Goal: Complete application form: Complete application form

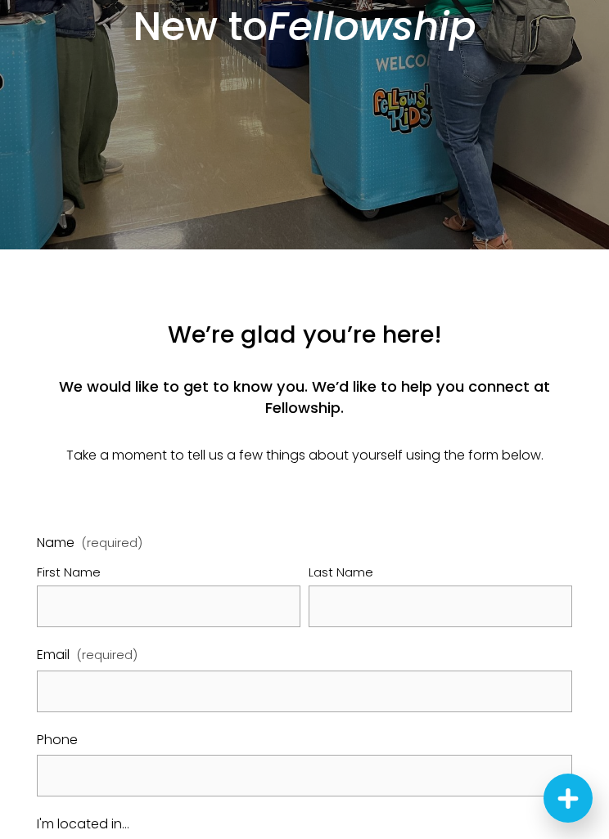
scroll to position [301, 0]
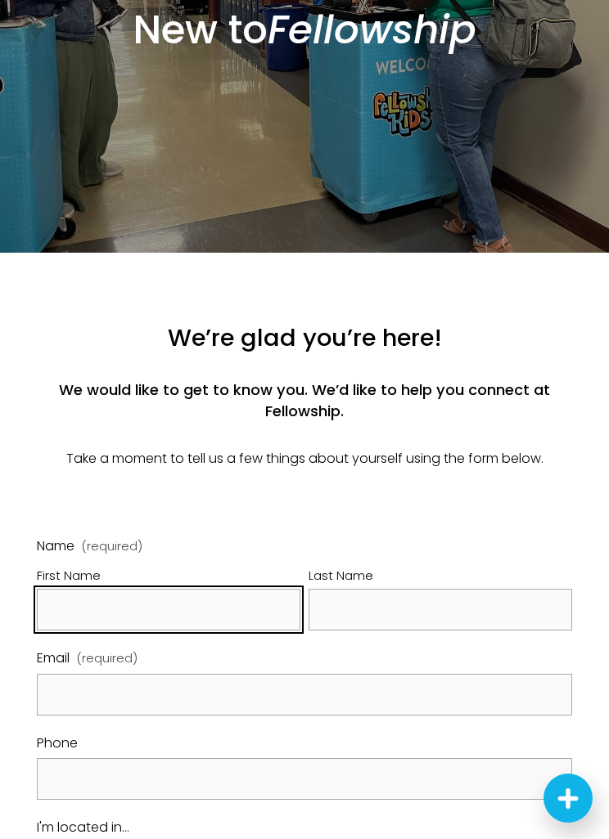
click at [82, 629] on input "First Name" at bounding box center [168, 610] width 263 height 42
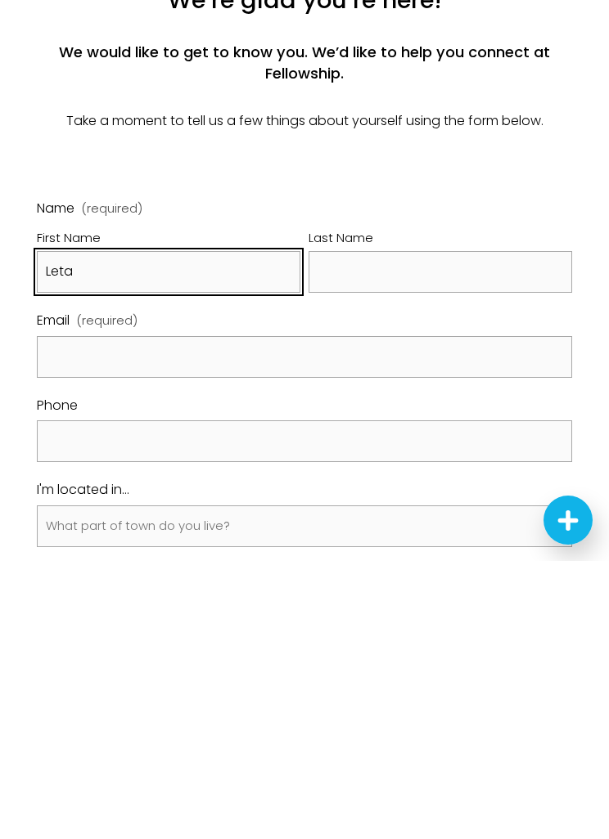
type input "Leta"
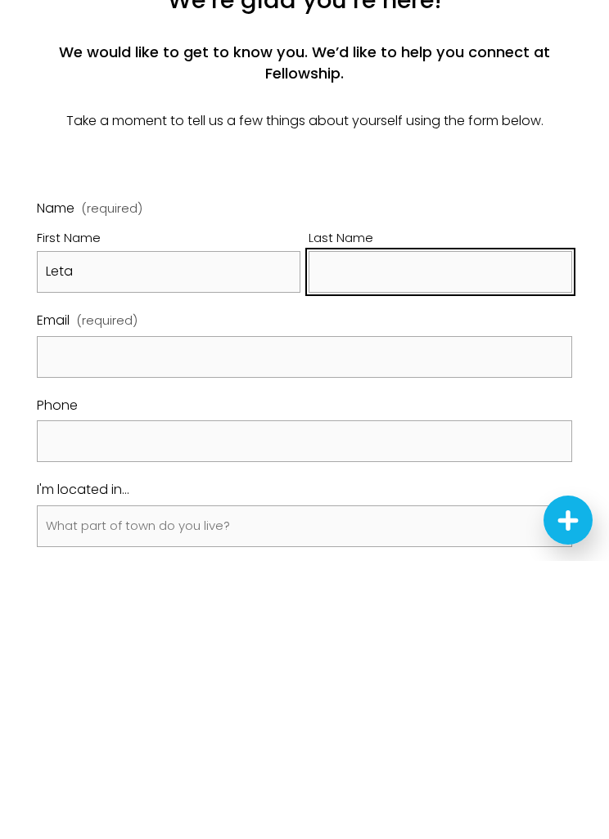
click at [389, 529] on input "Last Name" at bounding box center [439, 550] width 263 height 42
type input "Williams"
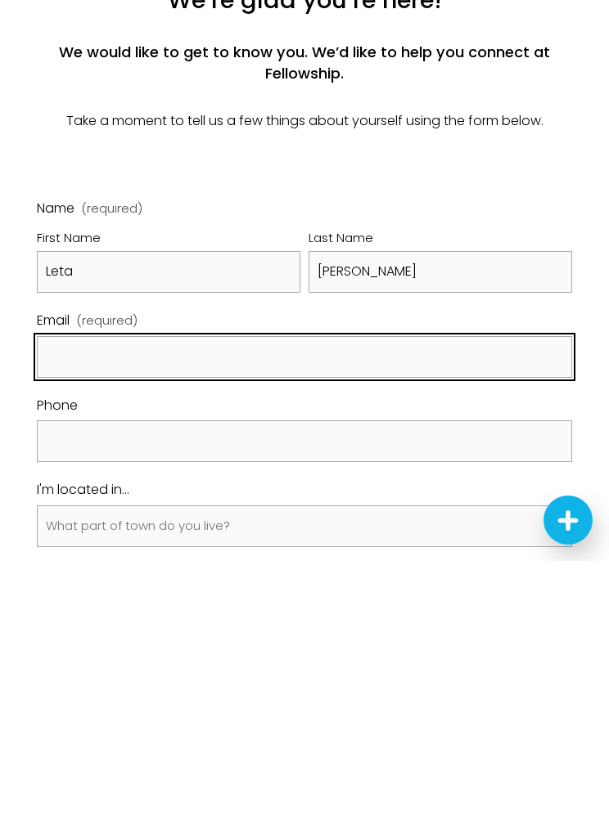
click at [140, 614] on input "Email (required)" at bounding box center [305, 635] width 536 height 42
type input "letanewbern56@yahoo.com"
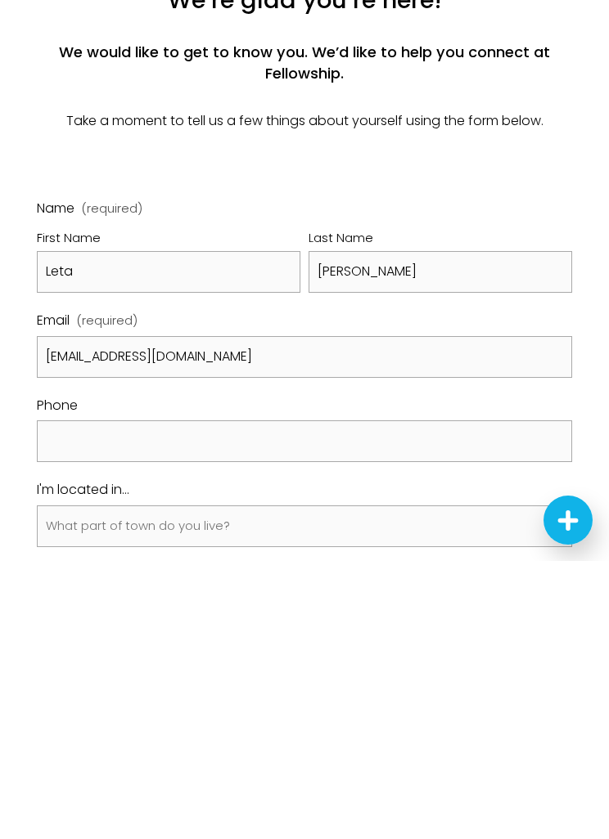
scroll to position [639, 0]
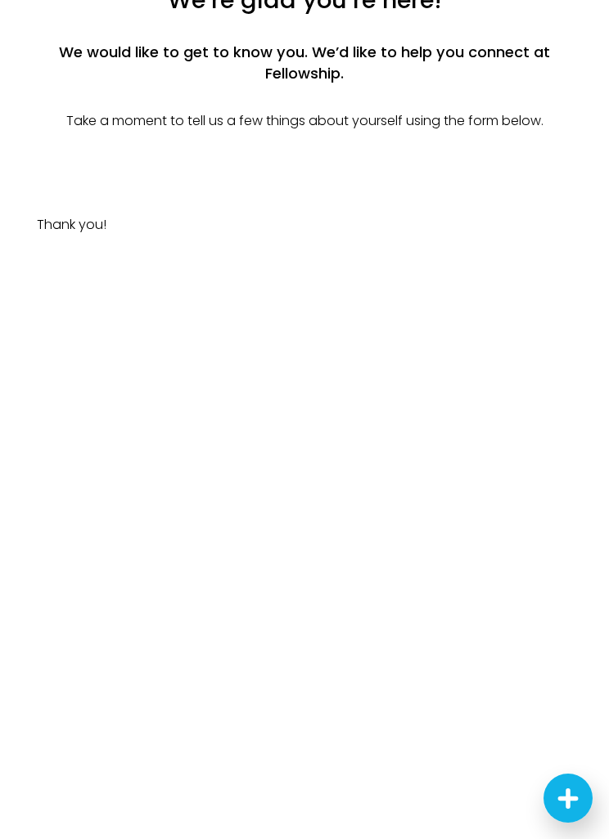
click at [572, 670] on div "Thank you!" at bounding box center [305, 580] width 536 height 767
click at [569, 789] on icon "Next Steps Launcher" at bounding box center [568, 799] width 20 height 20
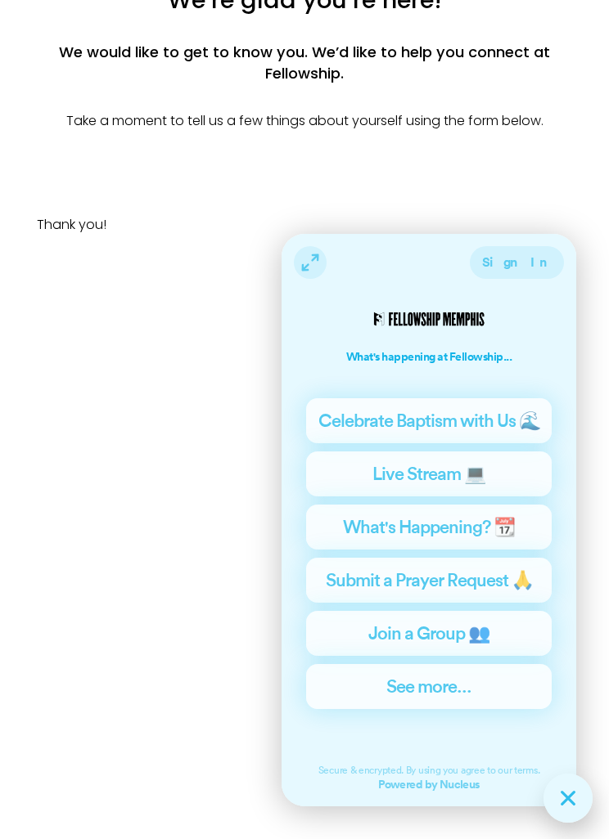
click at [181, 641] on div "Thank you!" at bounding box center [305, 580] width 536 height 767
click at [200, 613] on div "Thank you!" at bounding box center [305, 580] width 536 height 767
click at [472, 170] on p at bounding box center [305, 158] width 536 height 24
click at [157, 601] on div "Thank you!" at bounding box center [305, 580] width 536 height 767
click at [442, 170] on div "We’re glad you’re here! We would like to get to know you. We’d like to help you…" at bounding box center [305, 77] width 536 height 186
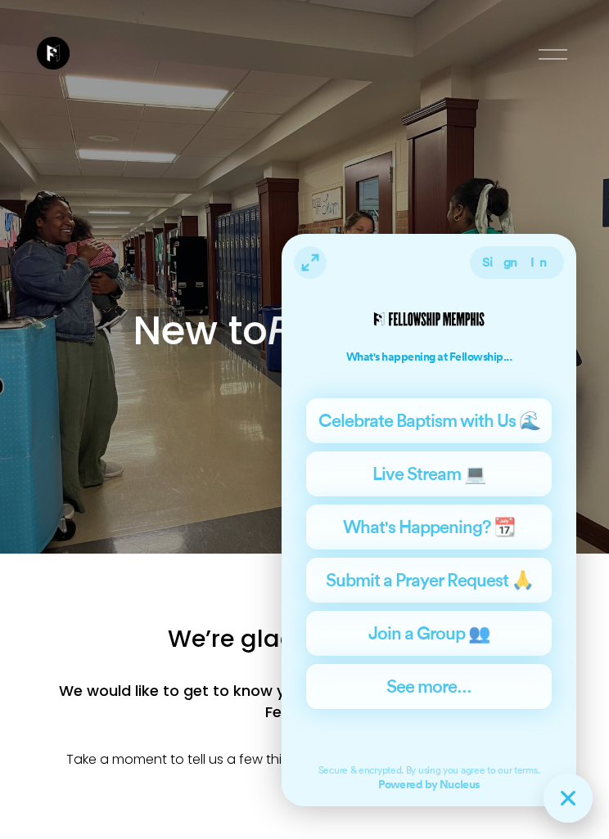
click at [559, 50] on div at bounding box center [552, 49] width 29 height 1
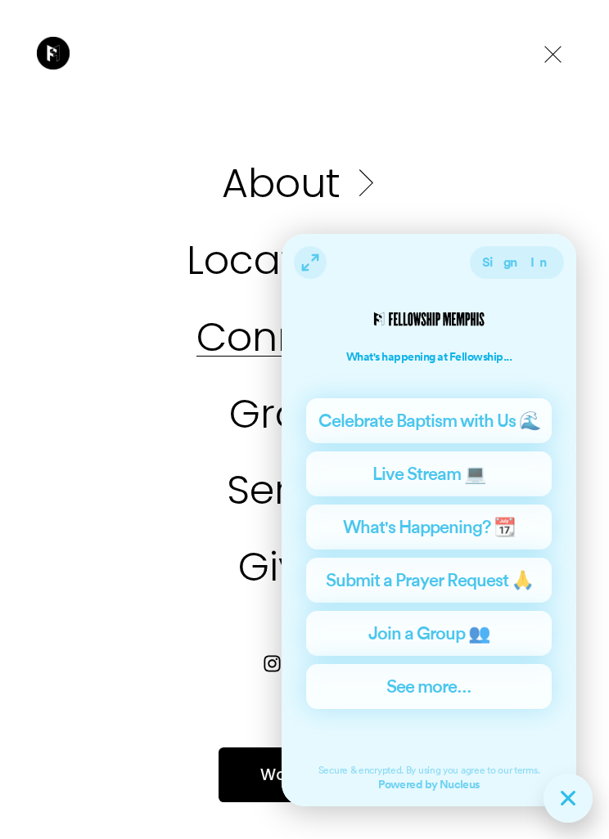
click at [246, 341] on link "Folder: Connect" at bounding box center [304, 337] width 216 height 40
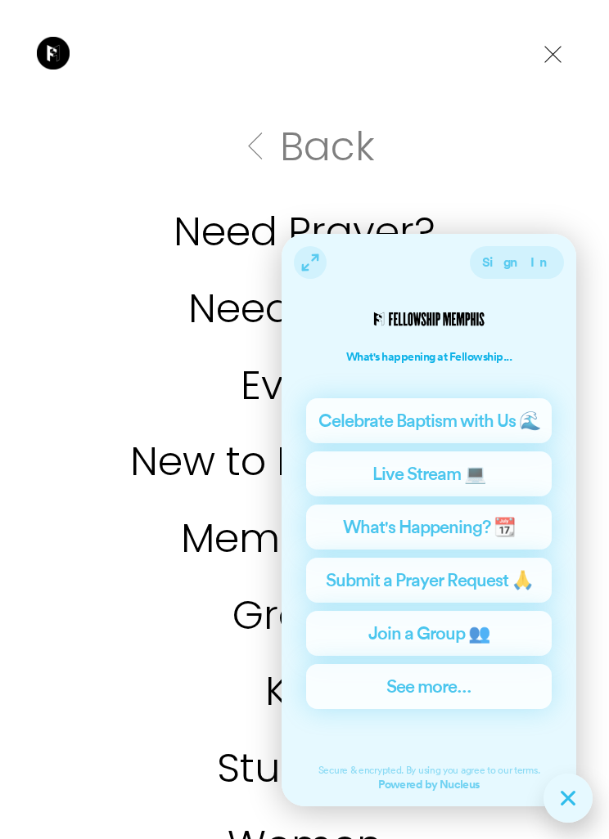
click at [597, 790] on div "Students" at bounding box center [304, 768] width 609 height 77
click at [570, 797] on icon "Next Steps Launcher" at bounding box center [568, 799] width 12 height 12
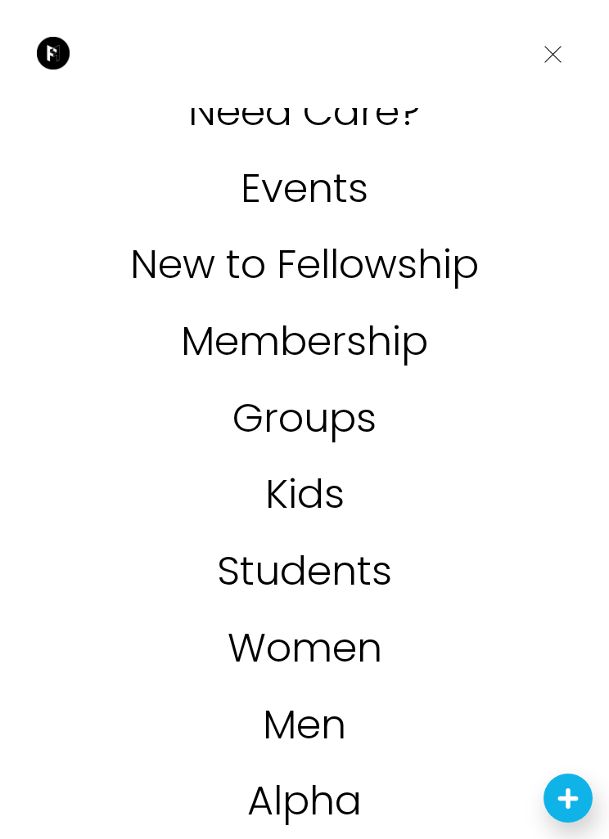
scroll to position [196, 0]
click at [307, 262] on link "New to Fellowship" at bounding box center [304, 265] width 348 height 40
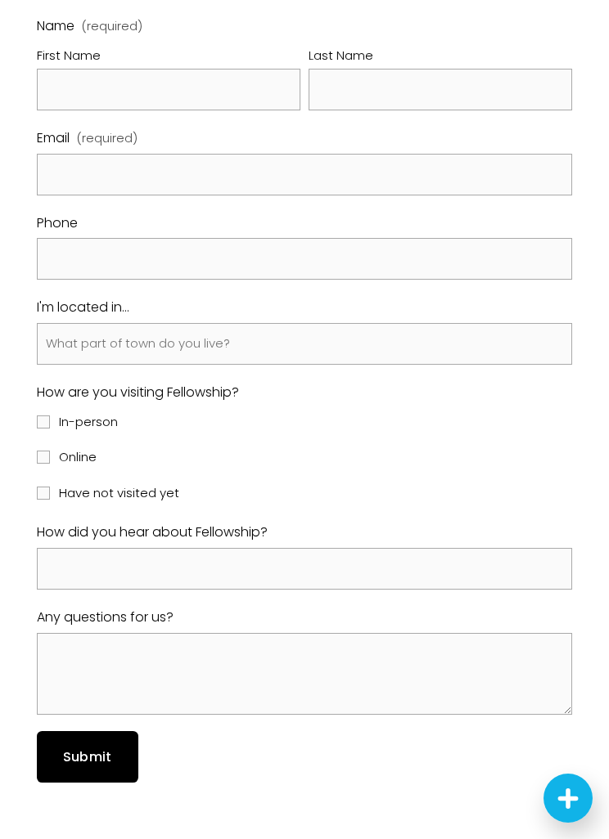
scroll to position [820, 0]
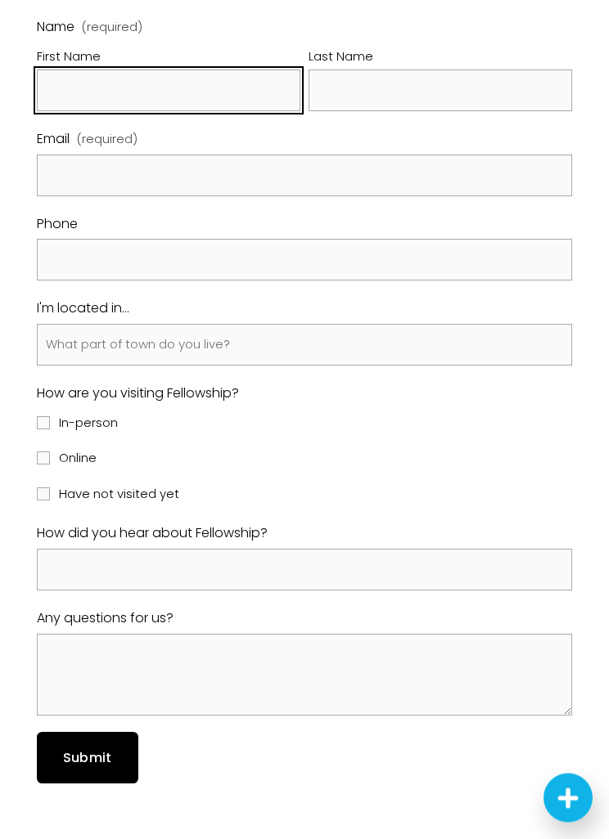
click at [89, 112] on input "First Name" at bounding box center [168, 91] width 263 height 42
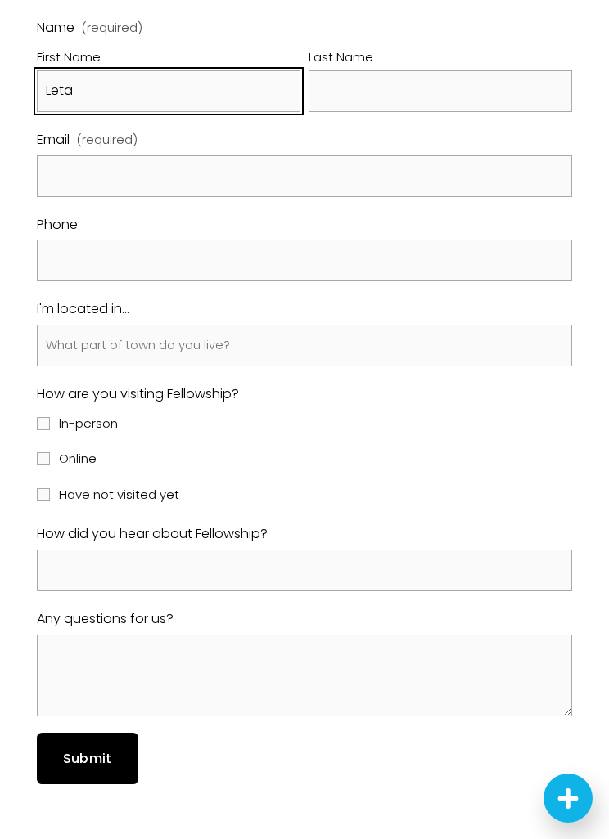
type input "Leta"
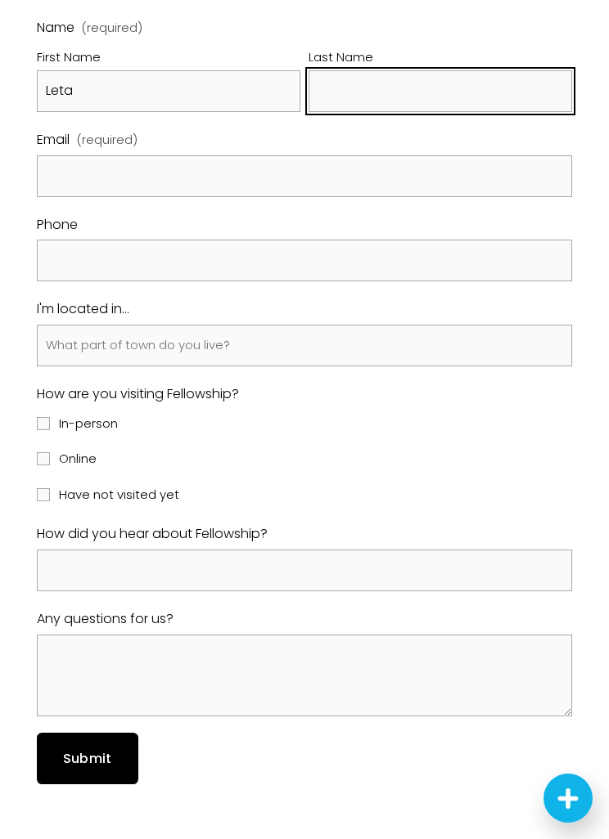
click at [348, 112] on input "Last Name" at bounding box center [439, 91] width 263 height 42
type input "[PERSON_NAME]"
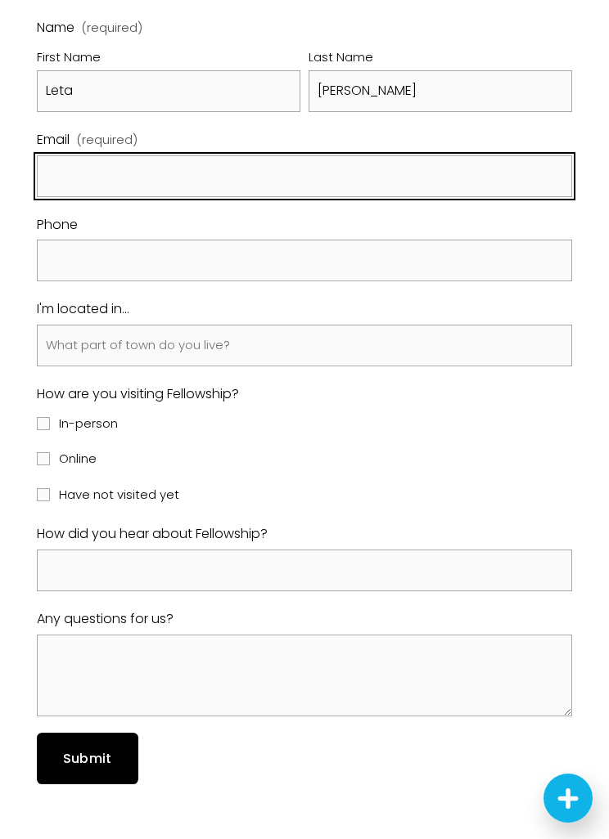
click at [110, 196] on input "Email (required)" at bounding box center [305, 176] width 536 height 42
click at [121, 197] on input "[EMAIL_ADDRESS][DOMAIN_NAME]" at bounding box center [305, 176] width 536 height 42
type input "[EMAIL_ADDRESS][DOMAIN_NAME]"
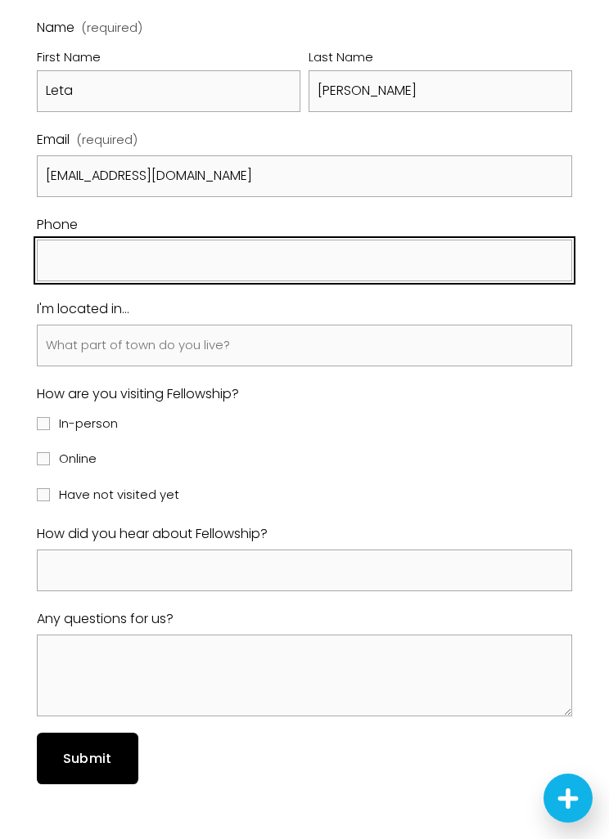
click at [76, 281] on input "text" at bounding box center [305, 261] width 536 height 42
type input "[PHONE_NUMBER]"
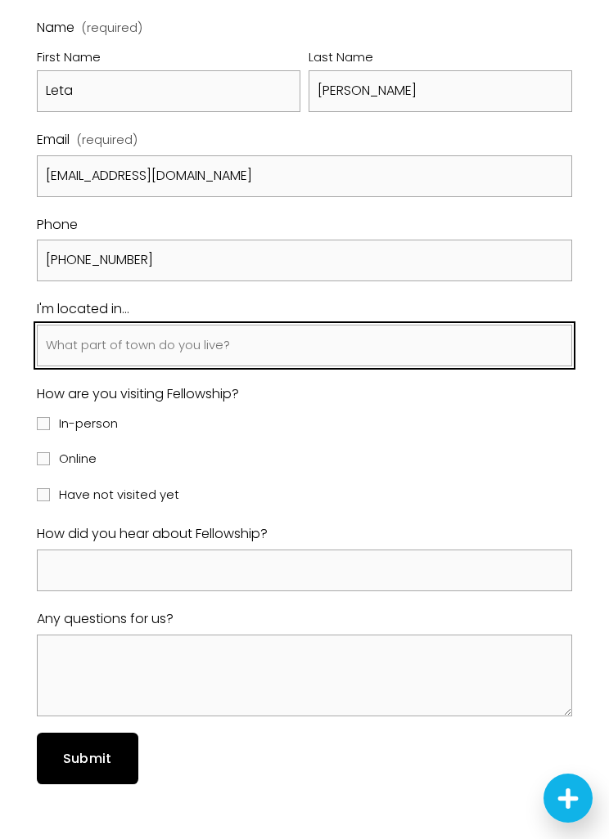
click at [82, 366] on input "I'm located in..." at bounding box center [305, 346] width 536 height 42
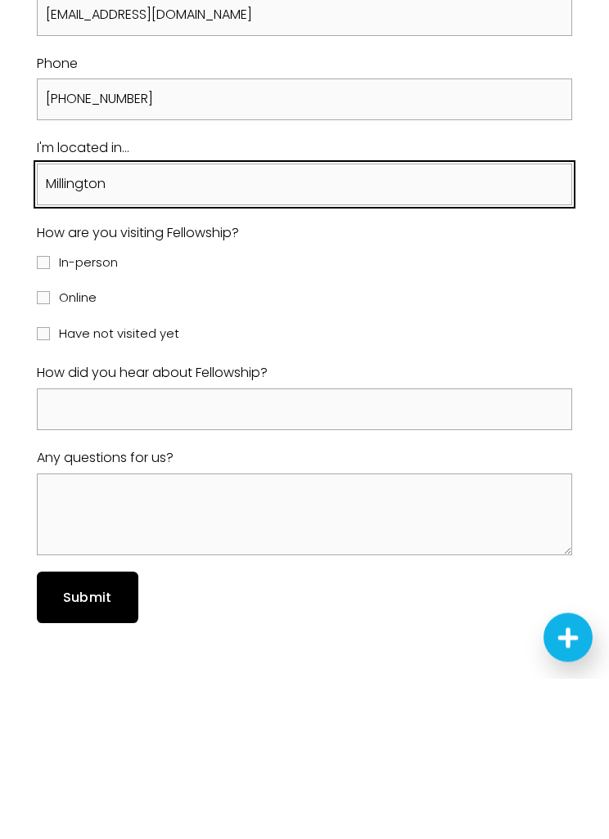
type input "Millington"
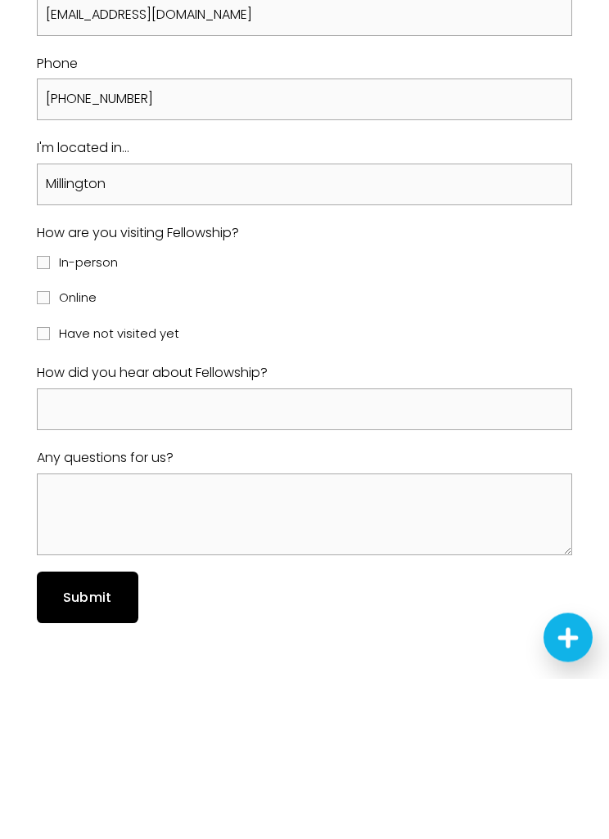
click at [48, 417] on input "In-person" at bounding box center [43, 423] width 13 height 13
checkbox input "true"
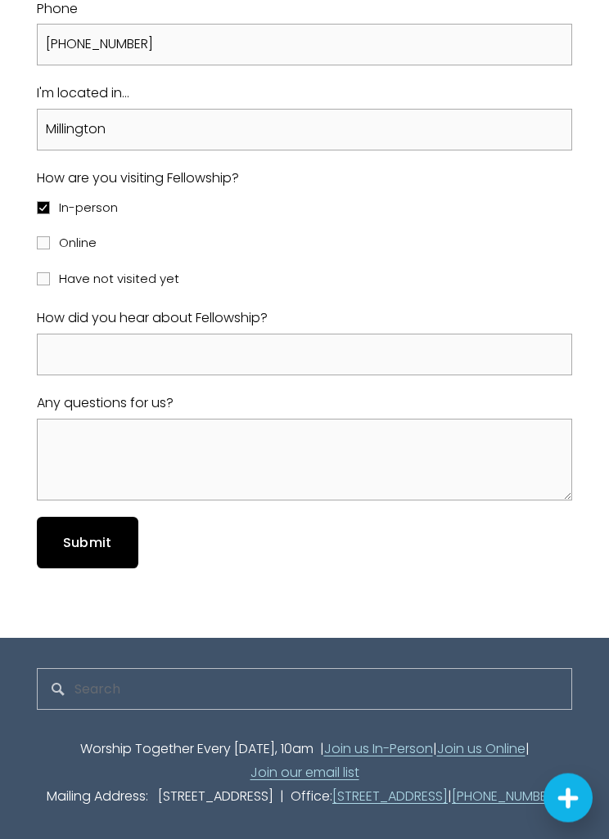
scroll to position [1036, 0]
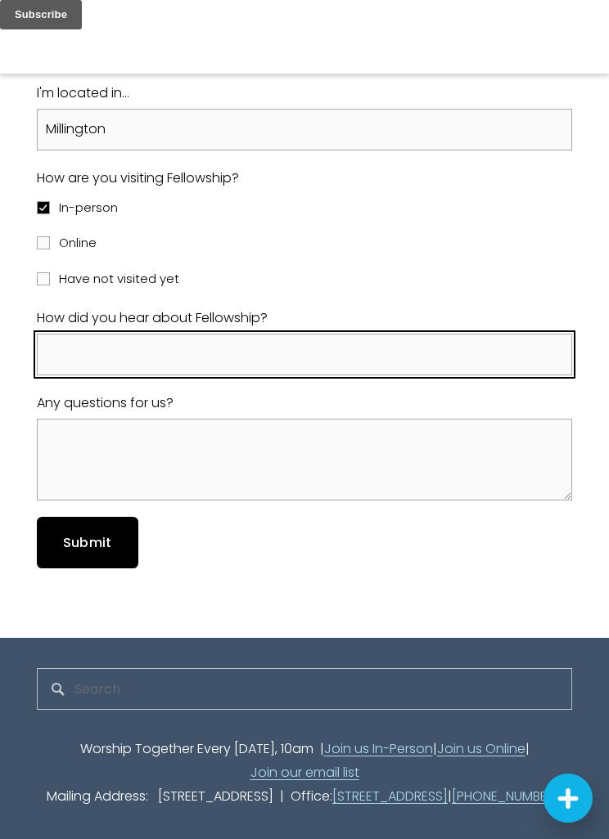
click at [100, 375] on input "How did you hear about Fellowship?" at bounding box center [305, 355] width 536 height 42
type input "[PERSON_NAME]"
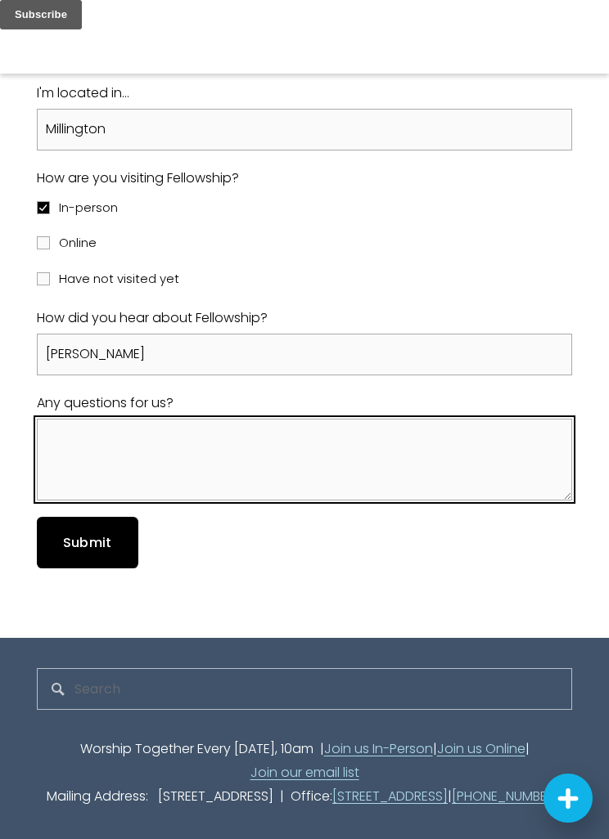
click at [92, 473] on textarea "Any questions for us?" at bounding box center [305, 460] width 536 height 82
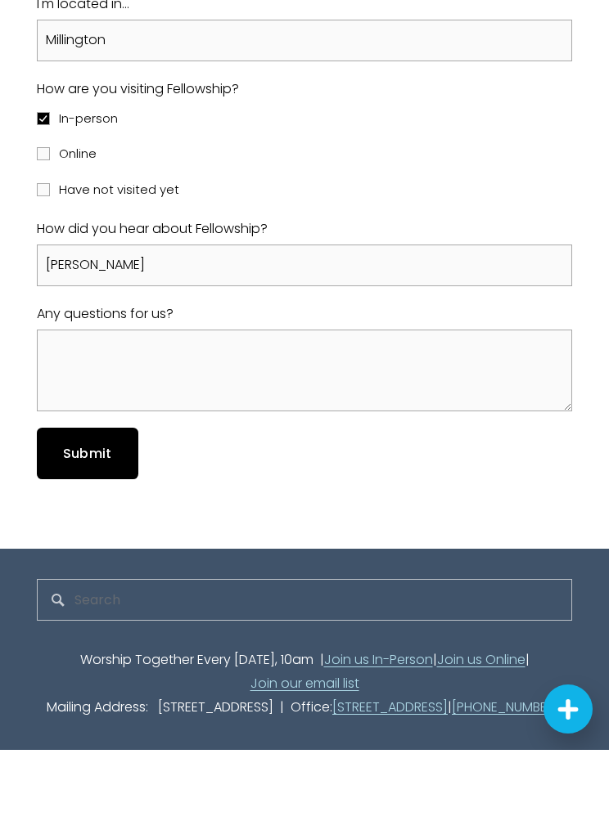
click at [74, 533] on span "Submit" at bounding box center [87, 542] width 49 height 19
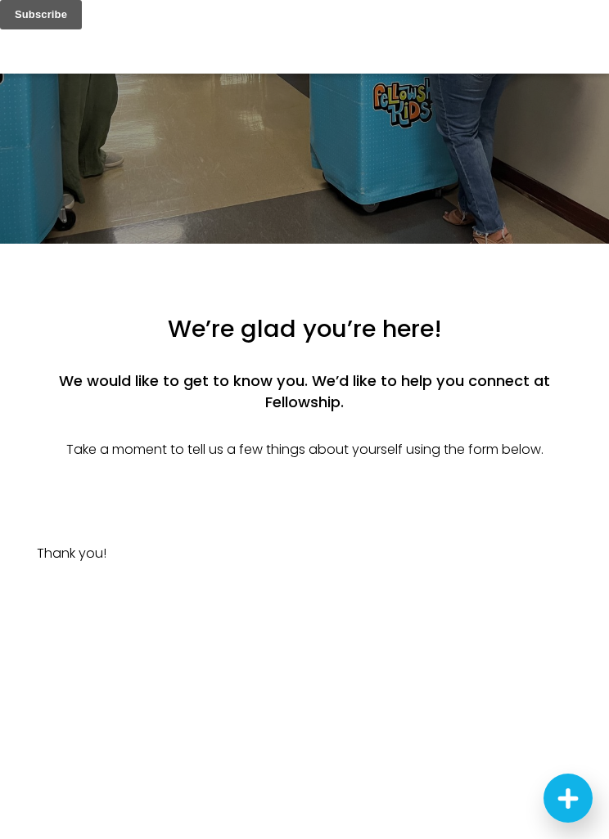
scroll to position [0, 0]
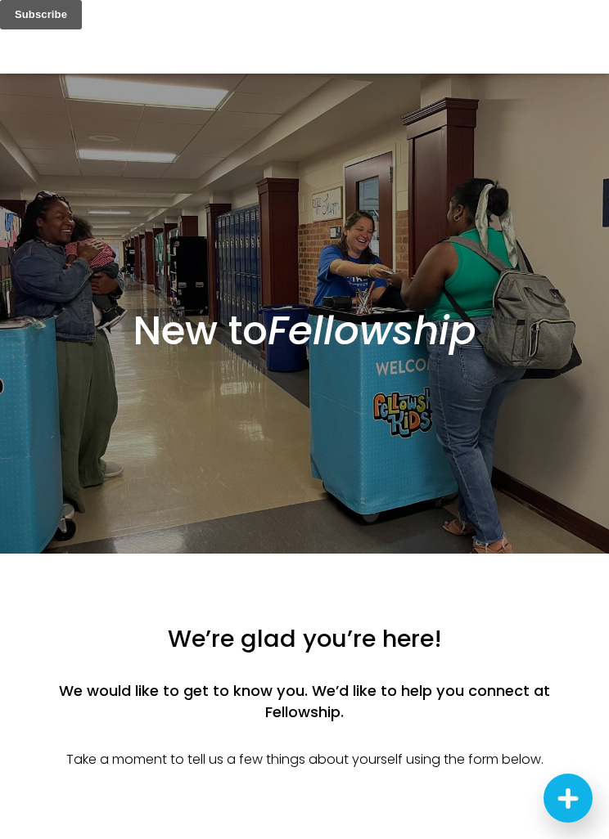
click at [600, 0] on div at bounding box center [304, 0] width 609 height 0
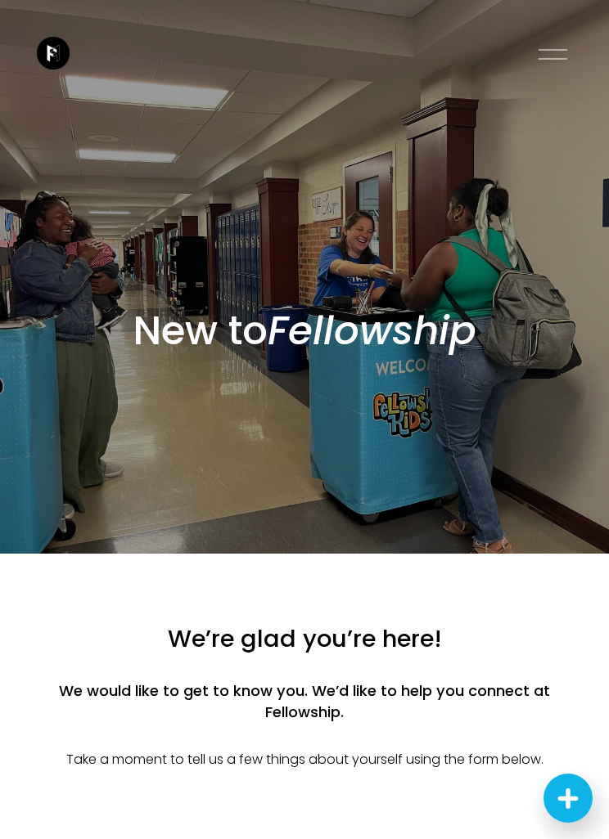
click at [541, 59] on div at bounding box center [552, 58] width 29 height 1
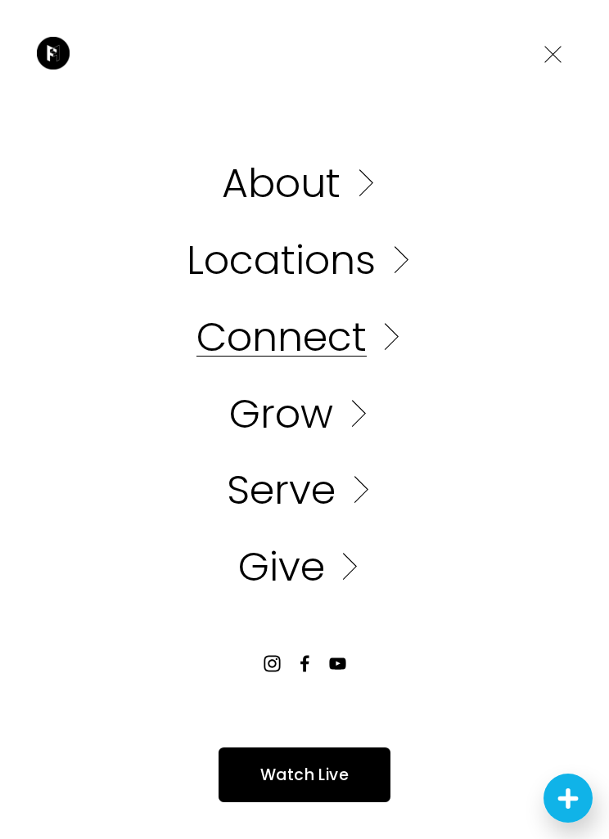
click at [345, 334] on link "Folder: Connect" at bounding box center [304, 337] width 216 height 40
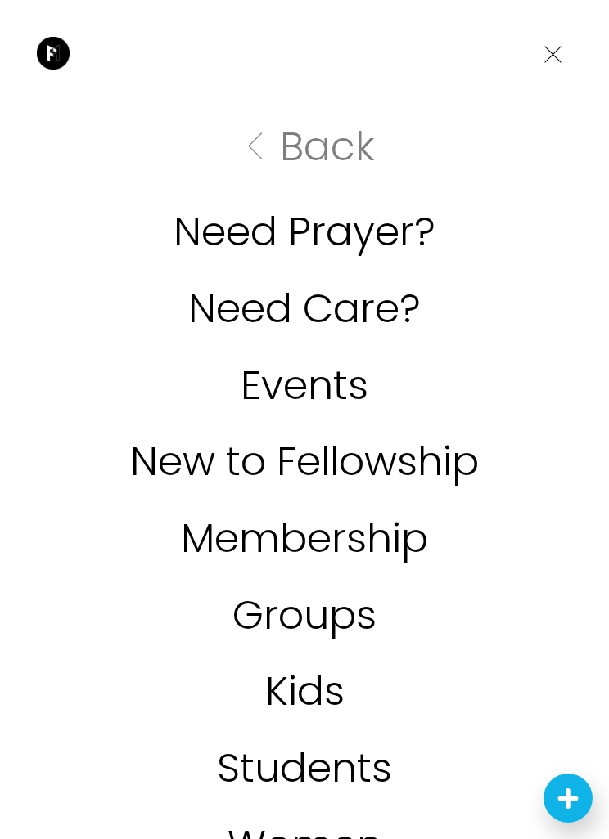
click at [375, 470] on link "New to Fellowship" at bounding box center [304, 462] width 348 height 40
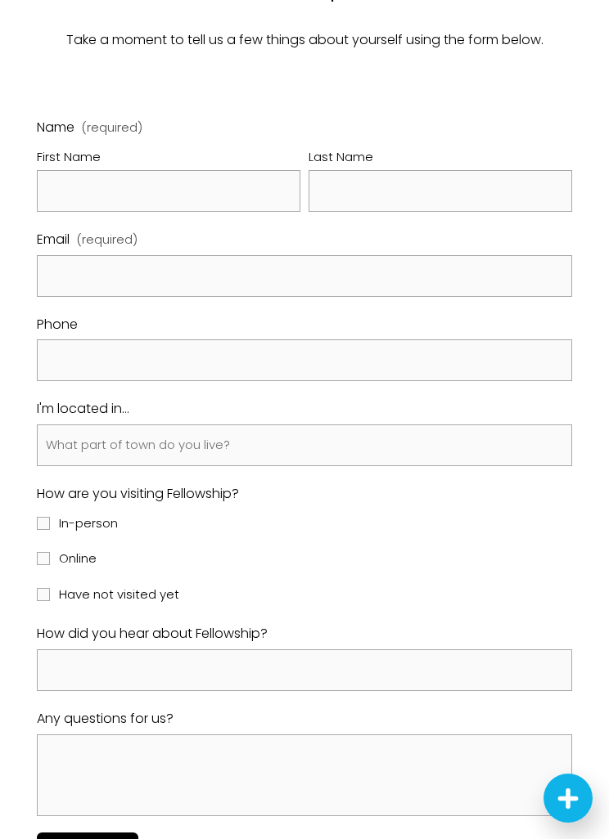
scroll to position [748, 0]
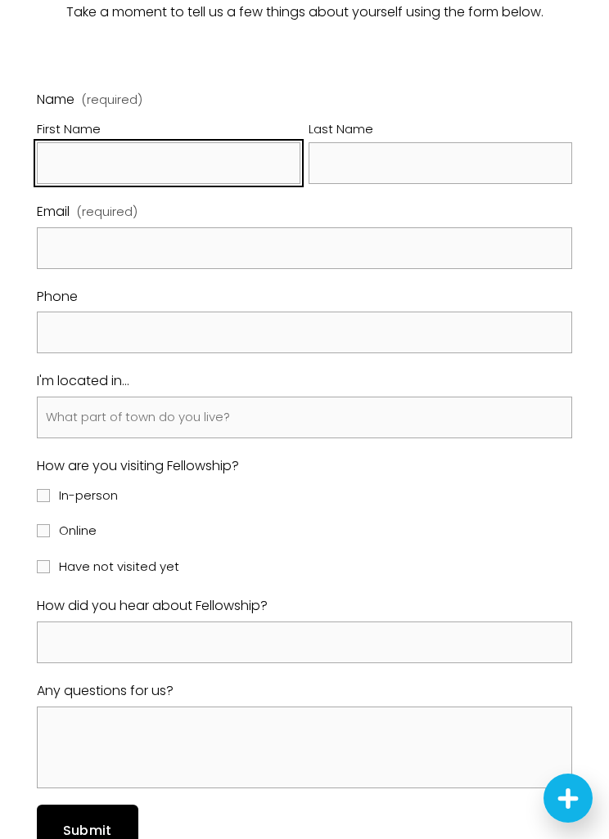
click at [141, 184] on input "First Name" at bounding box center [168, 163] width 263 height 42
type input "Sahara"
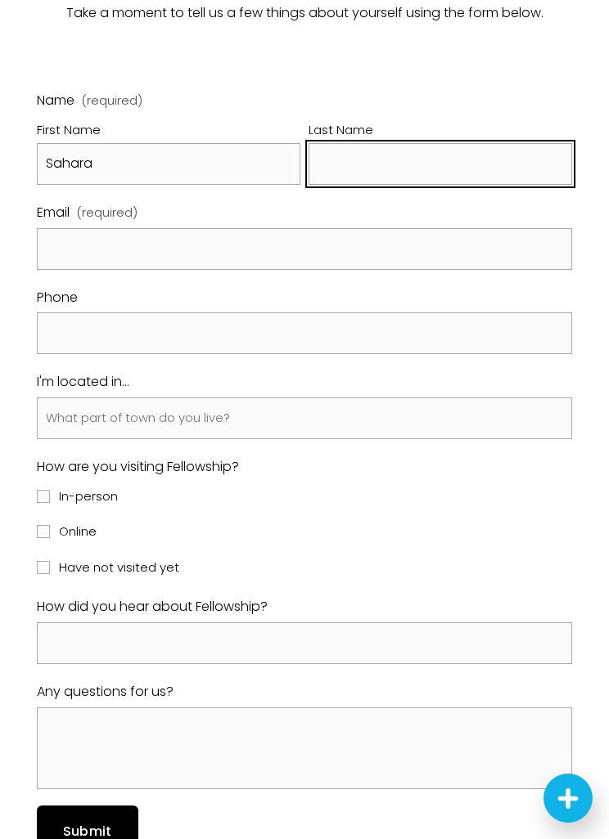
click at [413, 177] on input "Last Name" at bounding box center [439, 164] width 263 height 42
type input "Swanigan"
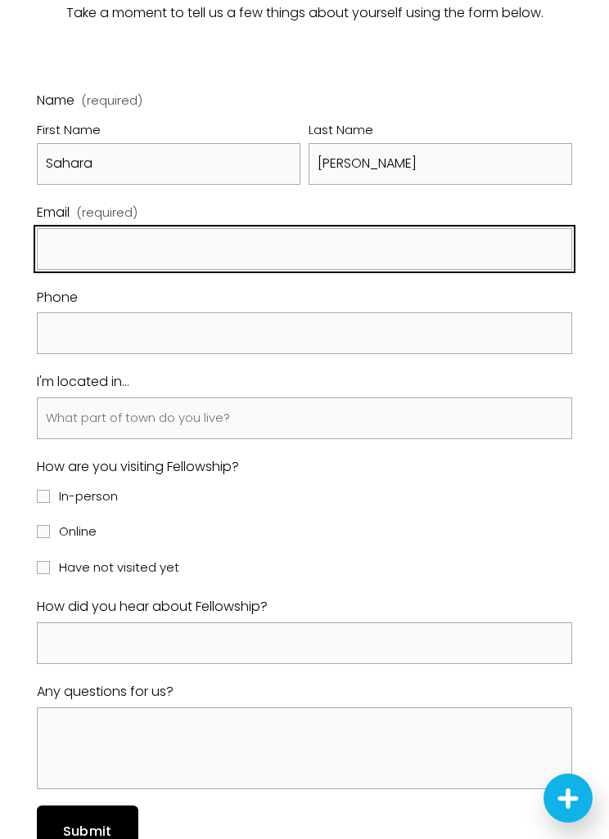
click at [249, 270] on input "Email (required)" at bounding box center [305, 249] width 536 height 42
type input "sassysaharaduhh@gmail.com"
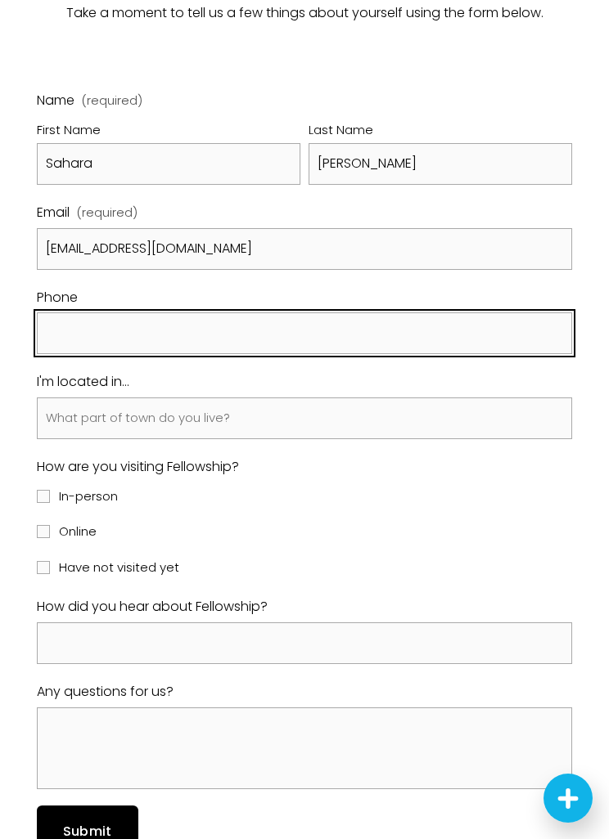
click at [336, 354] on input "text" at bounding box center [305, 333] width 536 height 42
type input "(901) 513-3261"
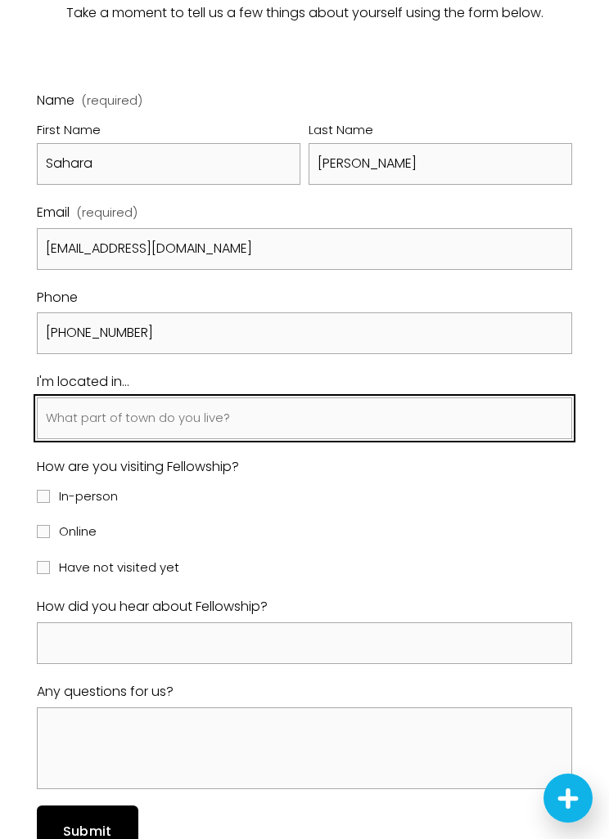
click at [289, 439] on input "I'm located in..." at bounding box center [305, 419] width 536 height 42
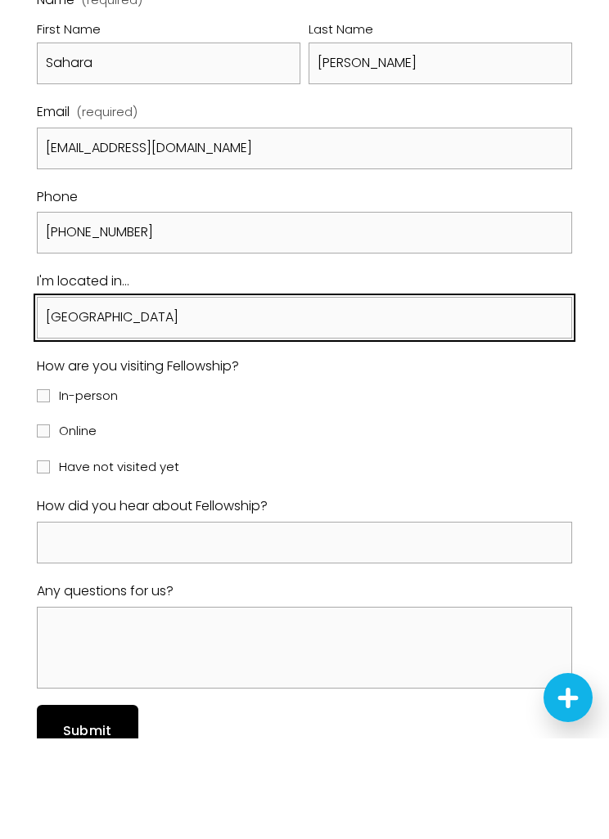
type input "Airport district"
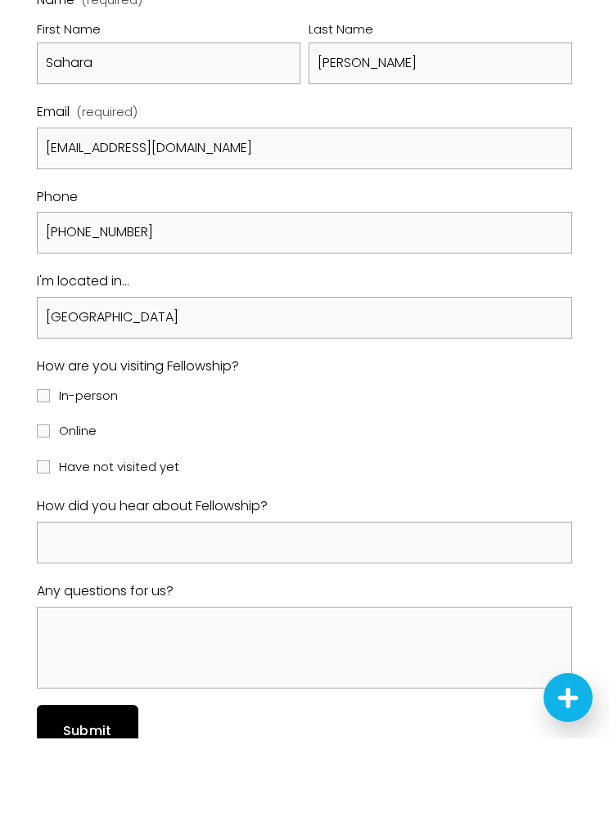
click at [116, 486] on span "In-person" at bounding box center [88, 497] width 59 height 22
click at [50, 490] on input "In-person" at bounding box center [43, 496] width 13 height 13
checkbox input "true"
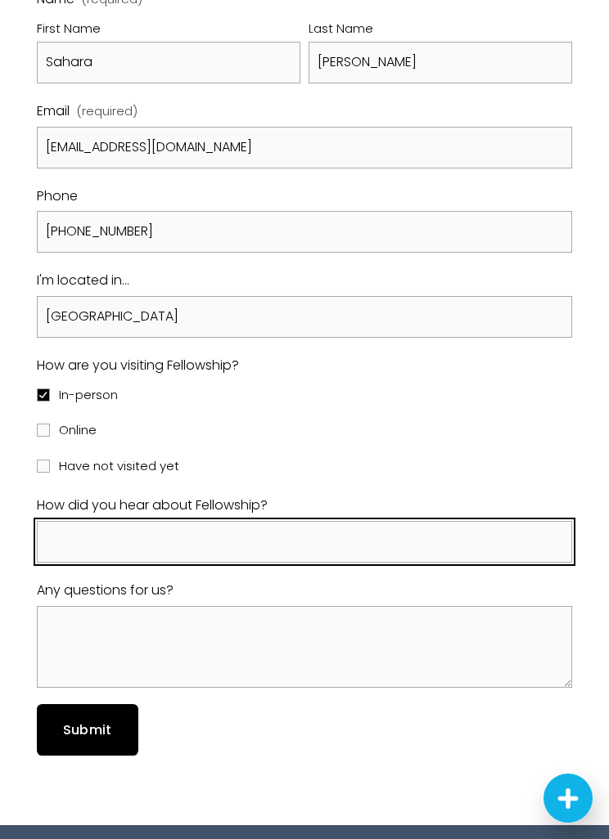
click at [280, 563] on input "How did you hear about Fellowship?" at bounding box center [305, 542] width 536 height 42
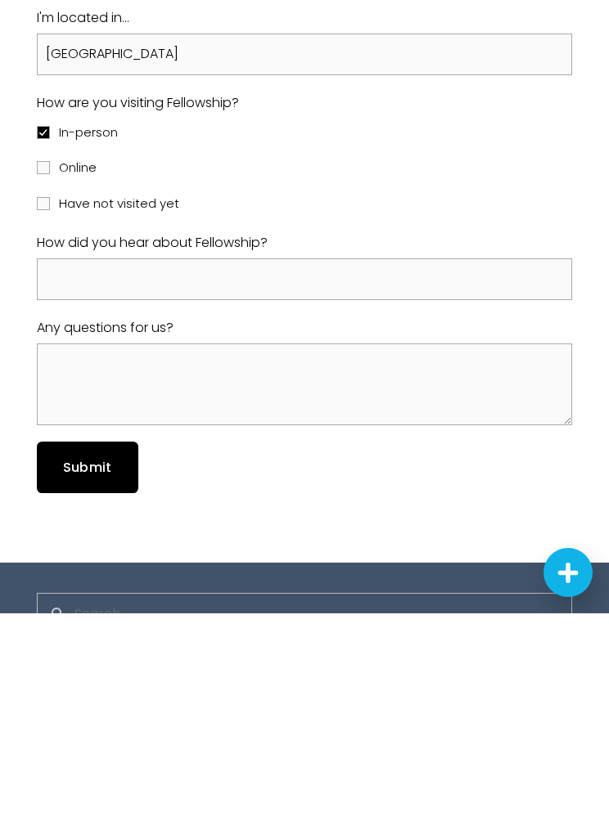
click at [110, 667] on button "Submit Submit" at bounding box center [87, 693] width 101 height 52
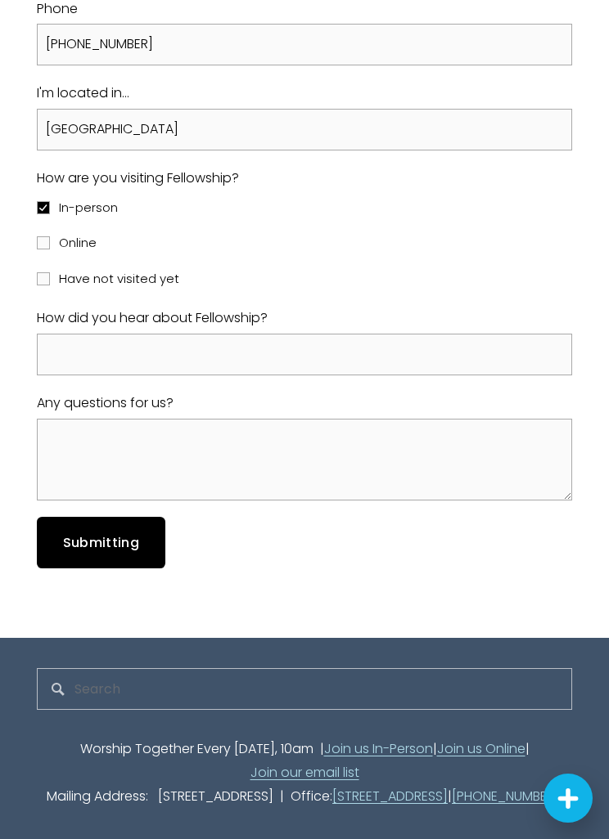
scroll to position [946, 0]
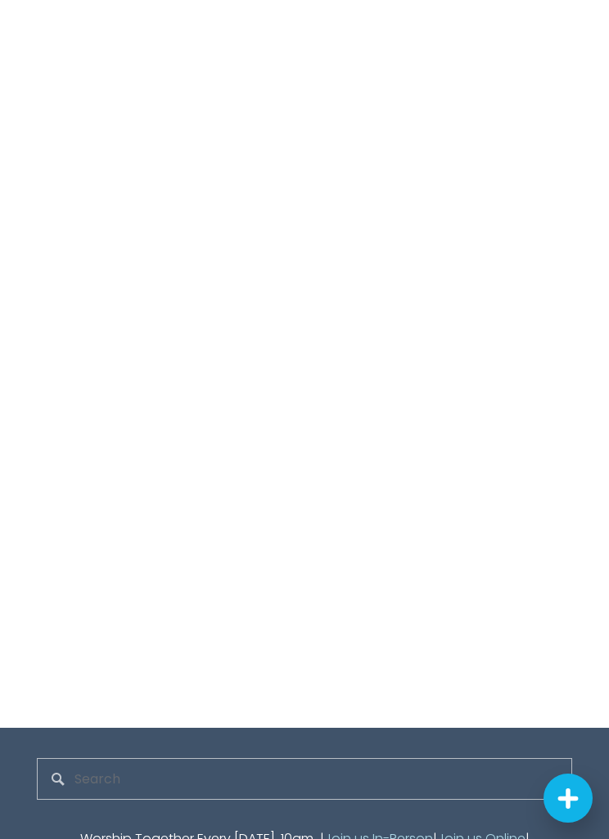
click at [335, 381] on div "Thank you!" at bounding box center [305, 273] width 536 height 767
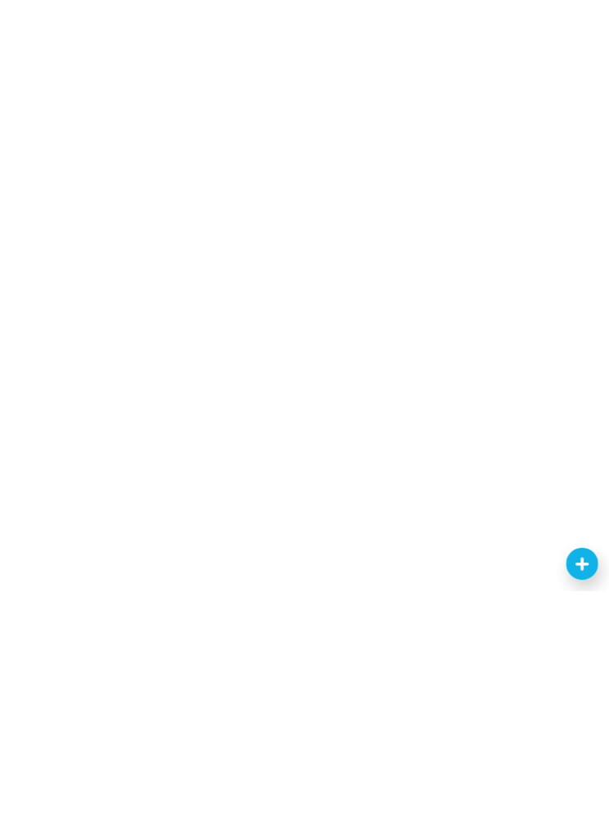
scroll to position [912, 0]
